Goal: Task Accomplishment & Management: Manage account settings

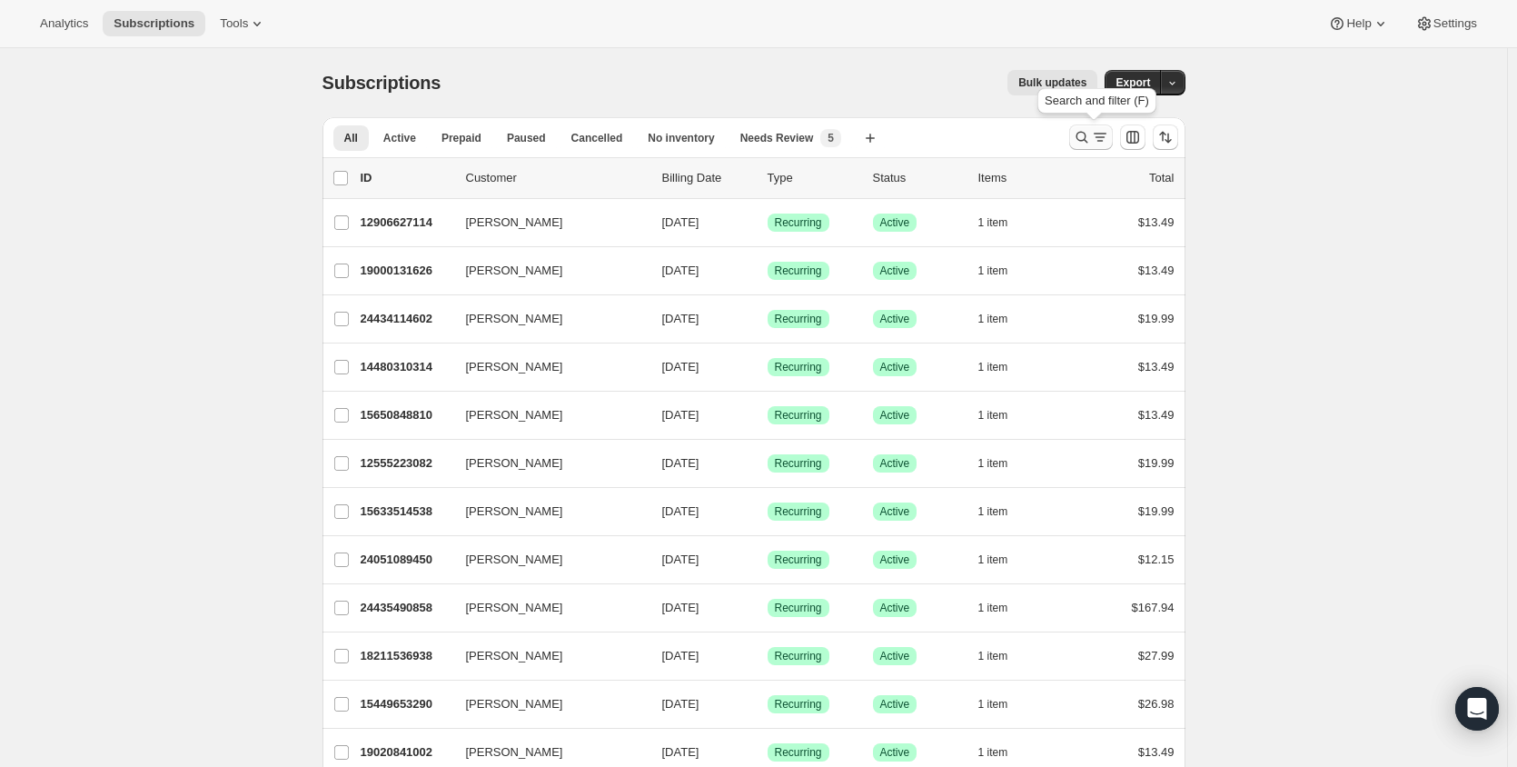
click at [1082, 136] on icon "Search and filter results" at bounding box center [1082, 137] width 18 height 18
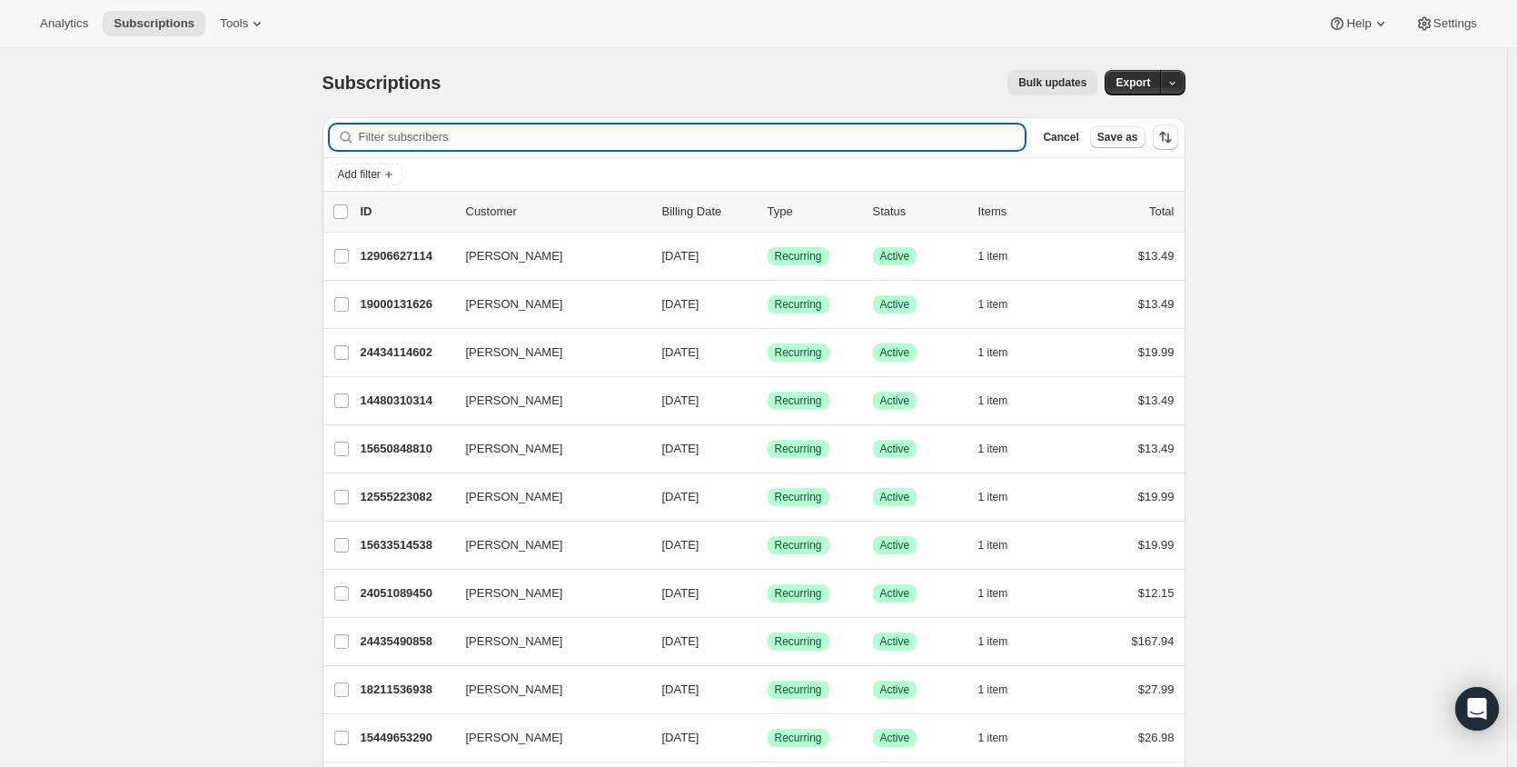
click at [407, 130] on input "Filter subscribers" at bounding box center [692, 136] width 667 height 25
paste input "[PERSON_NAME]"
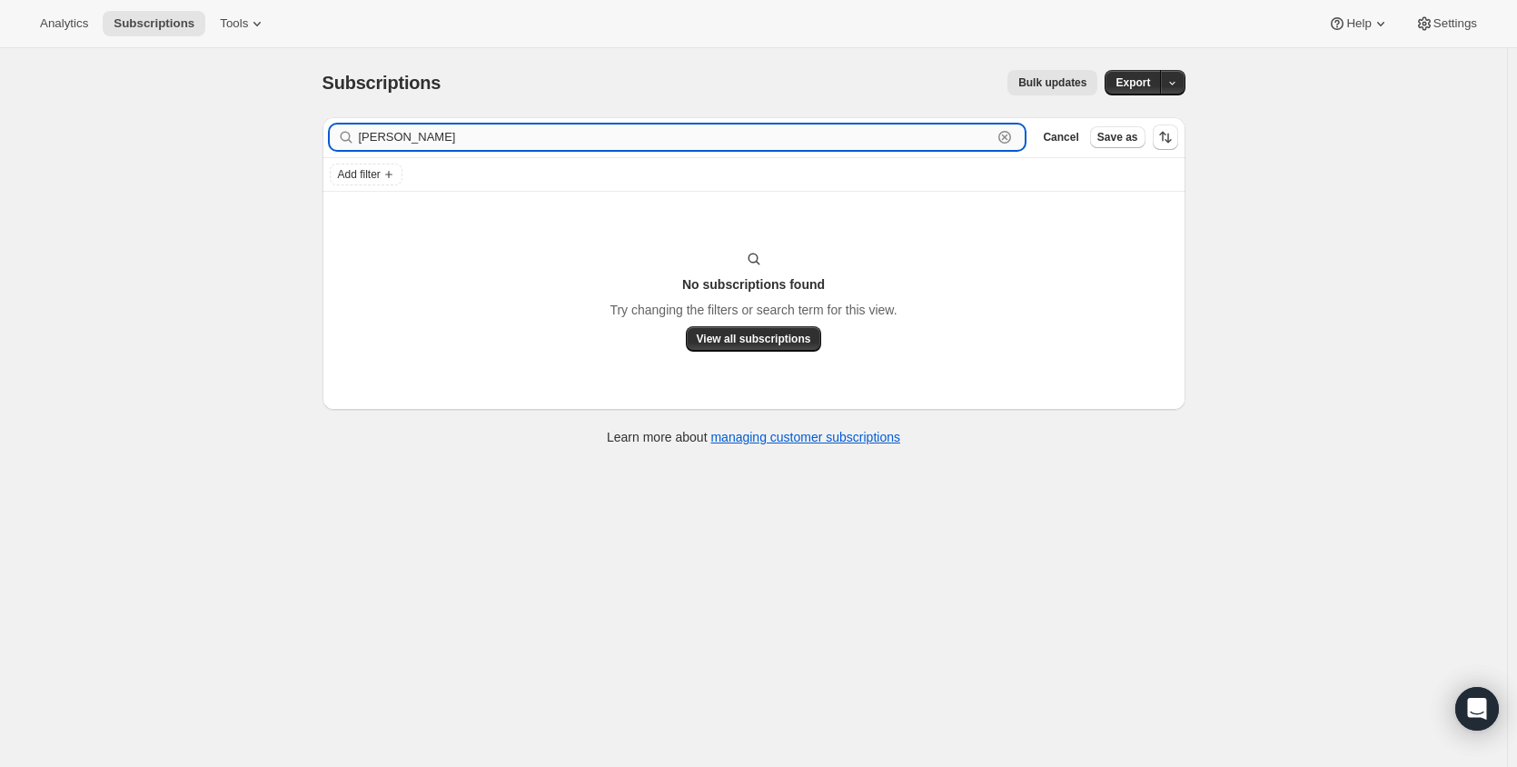
click at [411, 140] on input "[PERSON_NAME]" at bounding box center [676, 136] width 634 height 25
paste input "[EMAIL_ADDRESS][DOMAIN_NAME]"
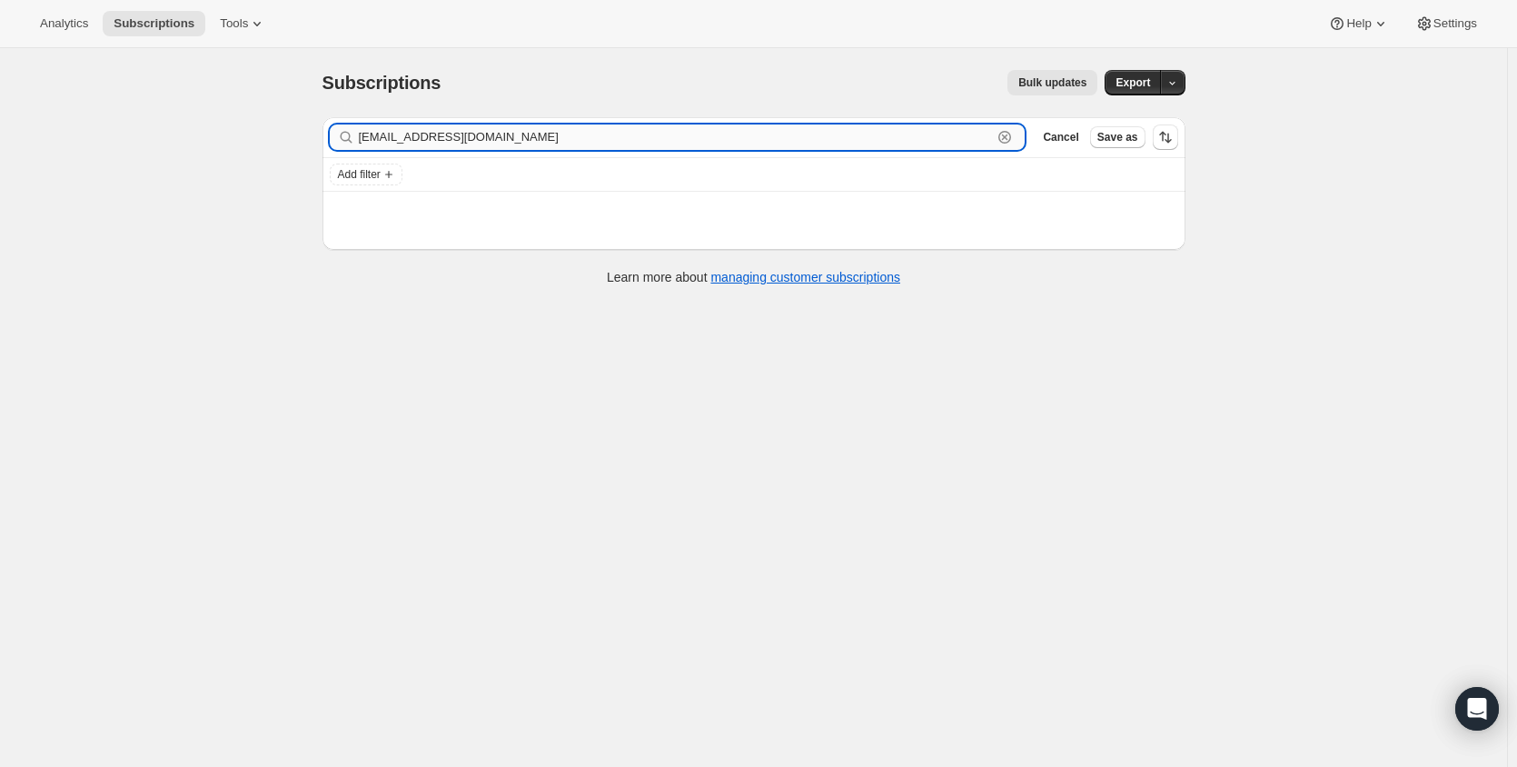
type input "[EMAIL_ADDRESS][DOMAIN_NAME]"
